Goal: Information Seeking & Learning: Learn about a topic

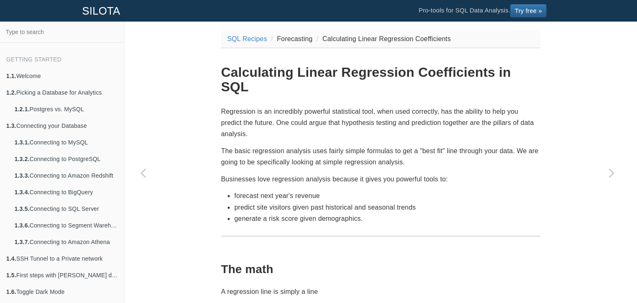
scroll to position [245, 0]
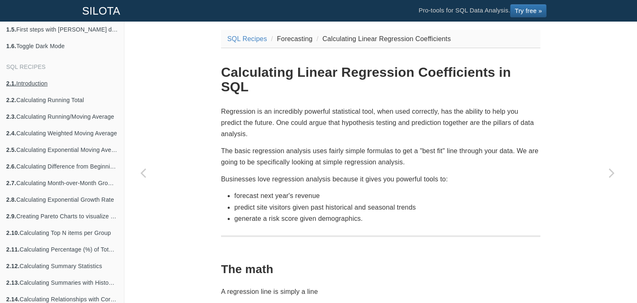
click at [33, 82] on link "2.1. Introduction" at bounding box center [62, 83] width 124 height 17
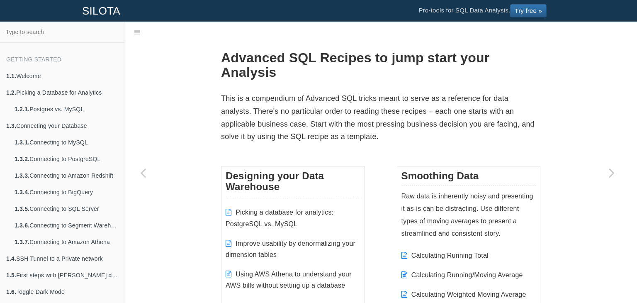
scroll to position [245, 0]
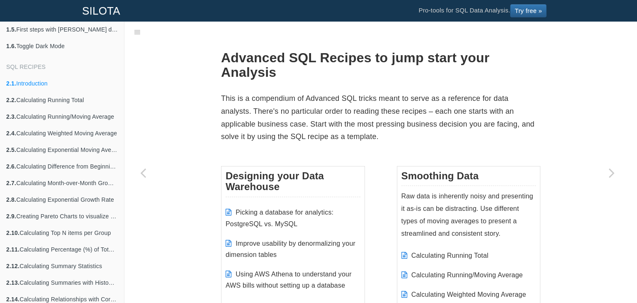
click at [274, 140] on p "This is a compendium of Advanced SQL tricks meant to serve as a reference for d…" at bounding box center [380, 117] width 319 height 51
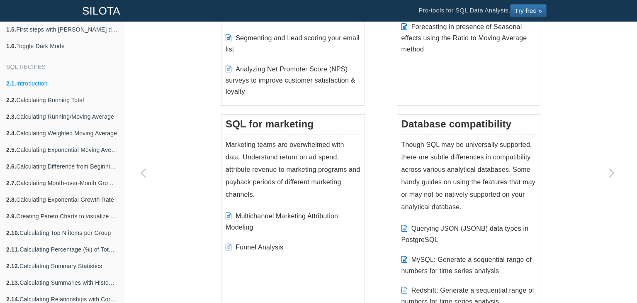
scroll to position [995, 0]
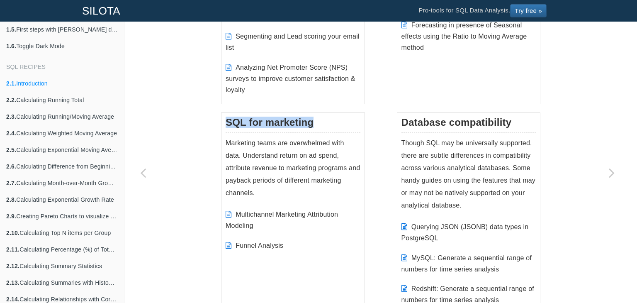
drag, startPoint x: 314, startPoint y: 120, endPoint x: 222, endPoint y: 124, distance: 92.1
click at [226, 124] on h3 "SQL for marketing" at bounding box center [293, 124] width 135 height 15
copy h3 "SQL for marketing"
click at [270, 214] on link "Multichannel Marketing Attribution Modeling" at bounding box center [282, 220] width 112 height 18
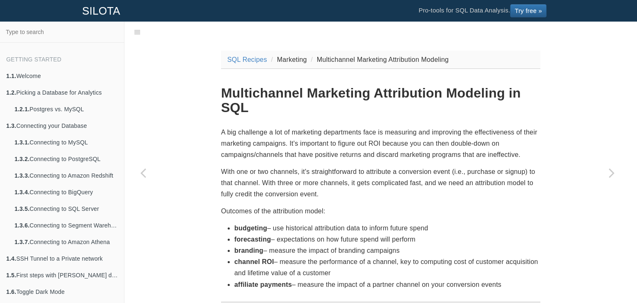
scroll to position [245, 0]
